Goal: Information Seeking & Learning: Learn about a topic

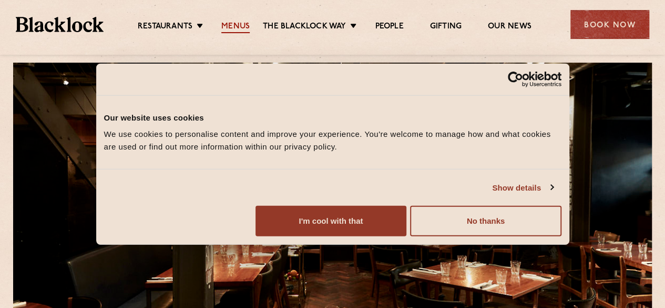
click at [233, 22] on link "Menus" at bounding box center [235, 28] width 28 height 12
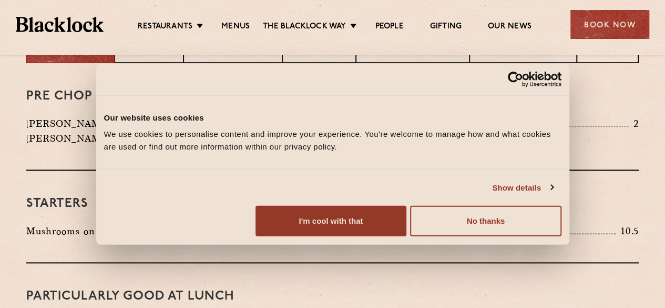
scroll to position [467, 0]
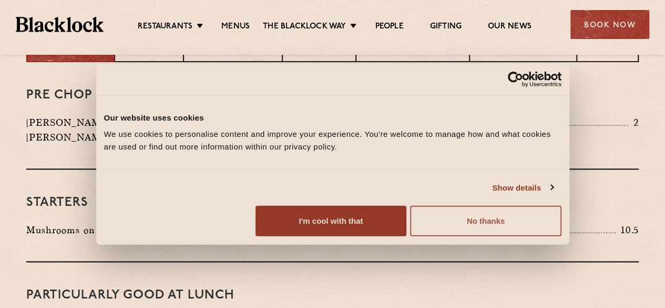
click at [536, 236] on button "No thanks" at bounding box center [485, 221] width 151 height 31
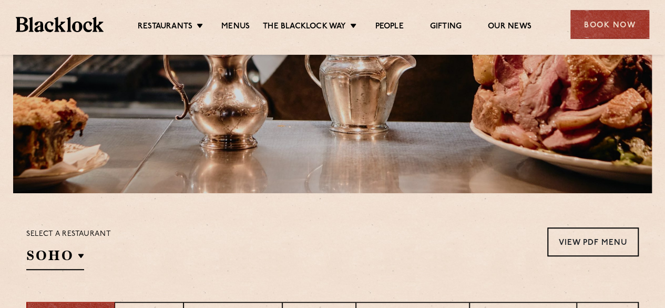
scroll to position [310, 0]
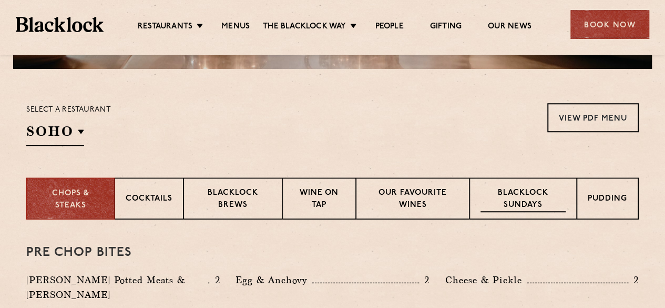
click at [499, 207] on p "Blacklock Sundays" at bounding box center [523, 199] width 85 height 25
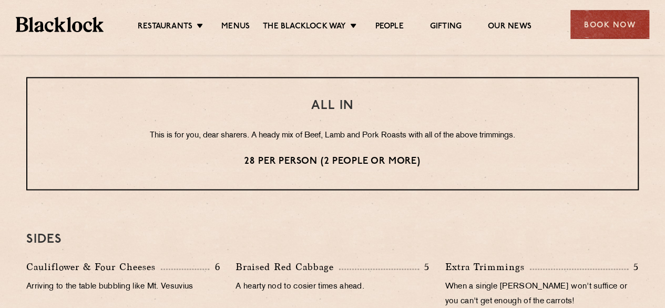
scroll to position [885, 0]
